Goal: Information Seeking & Learning: Learn about a topic

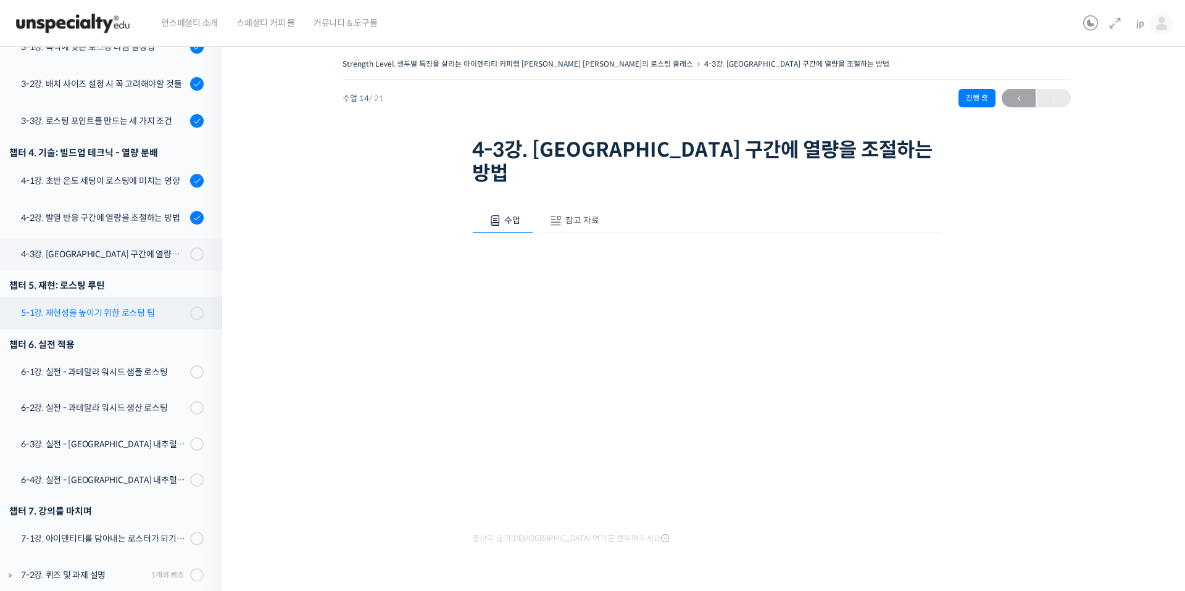
scroll to position [578, 0]
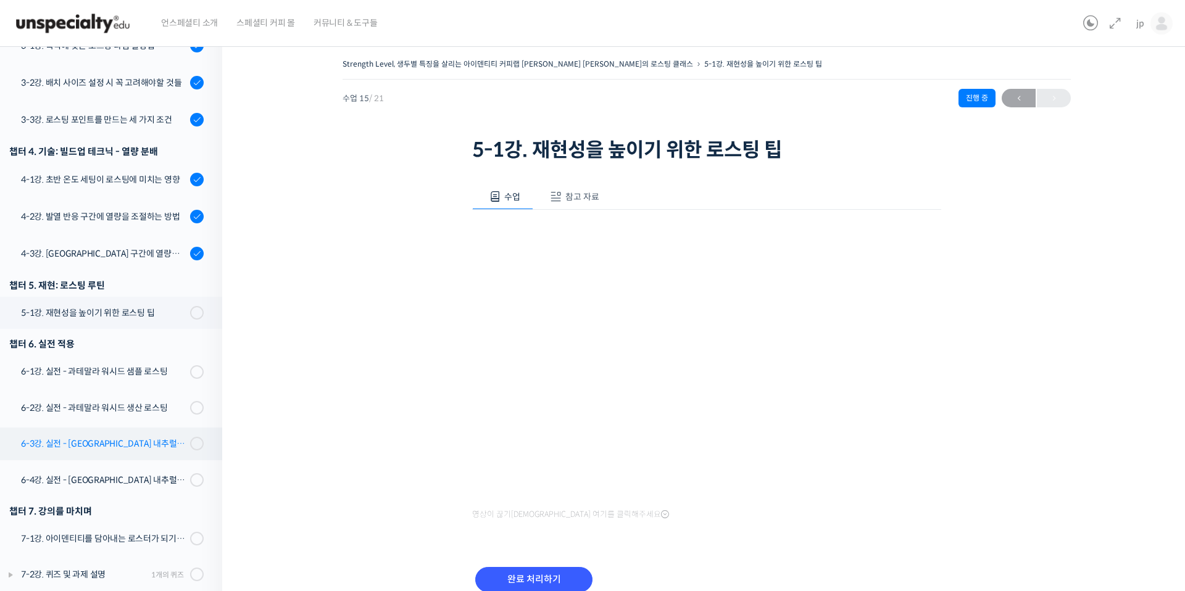
click at [145, 437] on div "6-3강. 실전 - [GEOGRAPHIC_DATA] 내추럴 샘플 로스팅" at bounding box center [103, 444] width 165 height 14
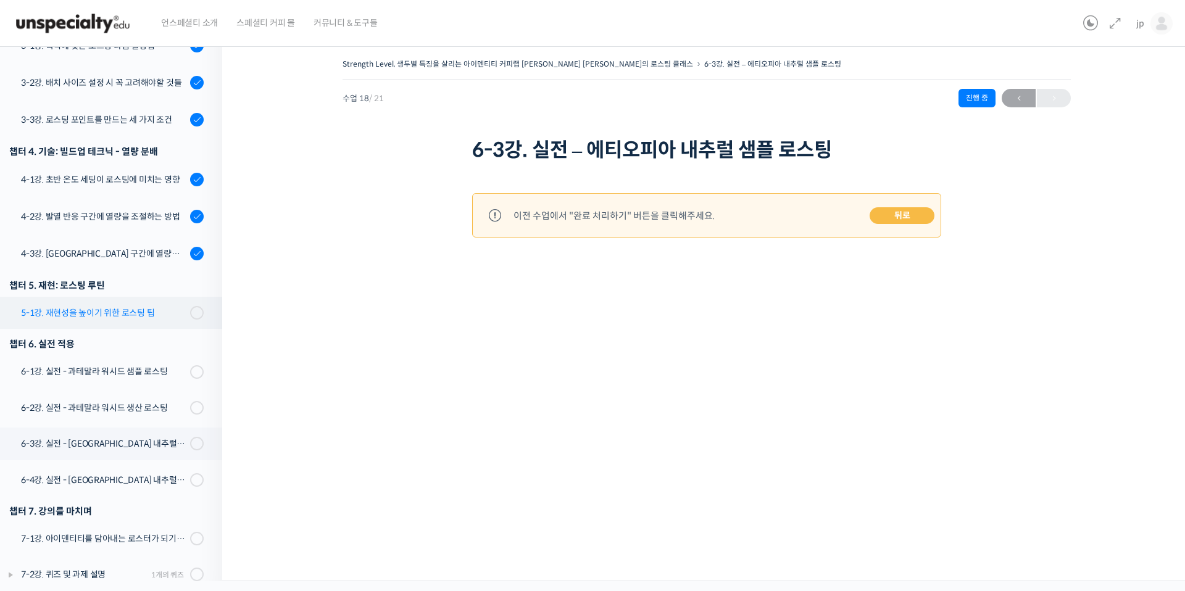
click at [157, 306] on div "5-1강. 재현성을 높이기 위한 로스팅 팁" at bounding box center [103, 313] width 165 height 14
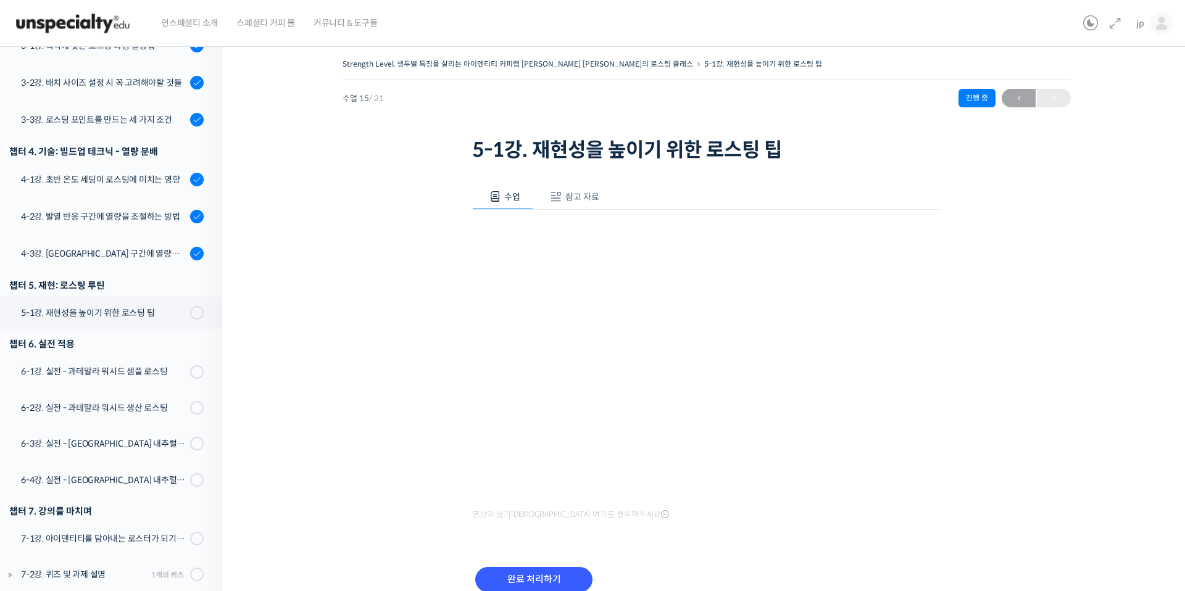
click at [575, 199] on span "참고 자료" at bounding box center [582, 196] width 34 height 11
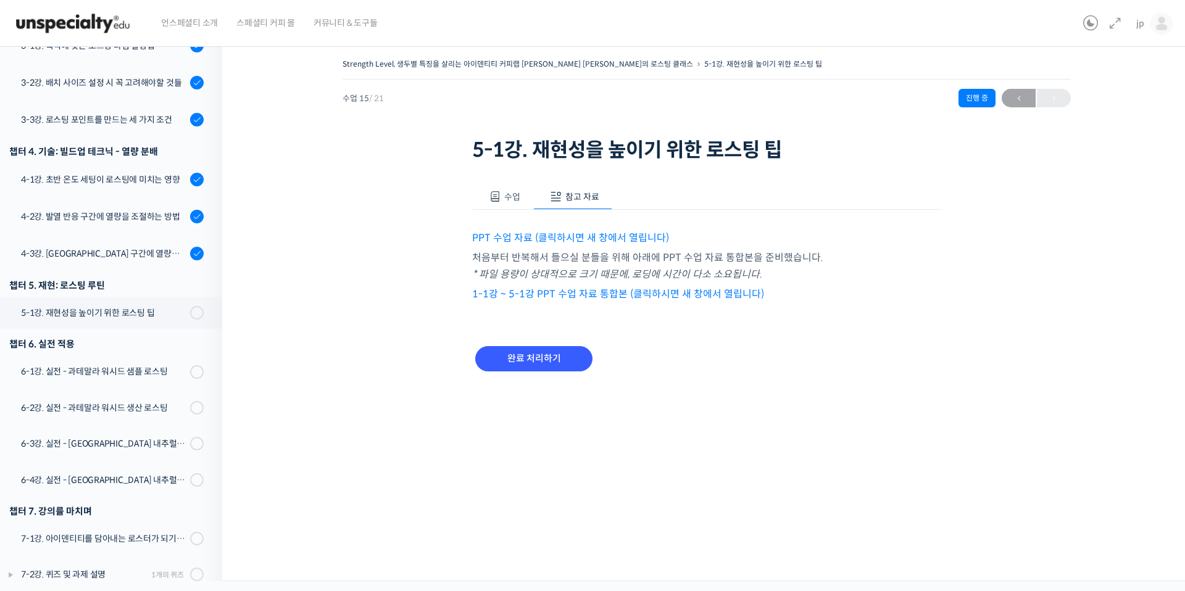
click at [557, 238] on link "PPT 수업 자료 (클릭하시면 새 창에서 열립니다)" at bounding box center [570, 237] width 197 height 13
